Goal: Information Seeking & Learning: Learn about a topic

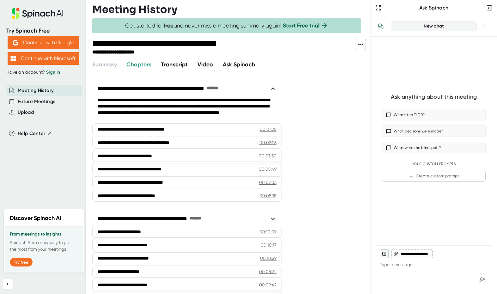
click at [172, 63] on span "Transcript" at bounding box center [174, 64] width 27 height 7
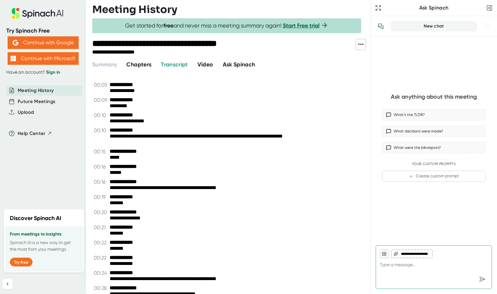
scroll to position [6047, 0]
